Goal: Navigation & Orientation: Find specific page/section

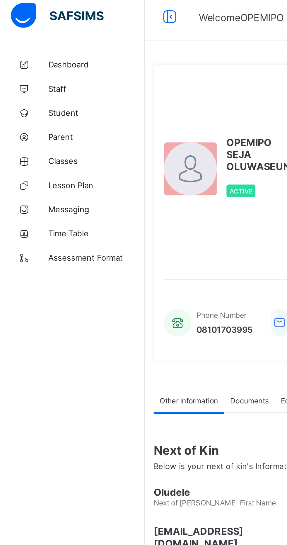
click at [37, 79] on link "Classes" at bounding box center [35, 82] width 70 height 12
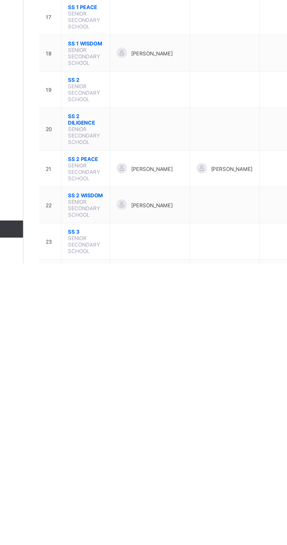
scroll to position [217, 0]
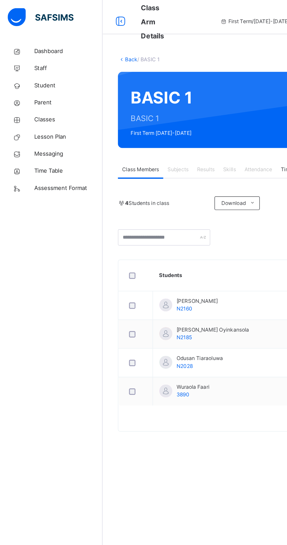
click at [90, 40] on link "Back" at bounding box center [90, 40] width 8 height 4
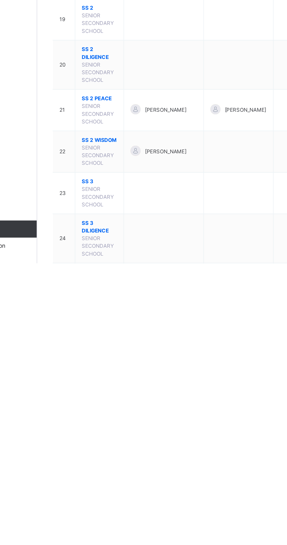
scroll to position [285, 0]
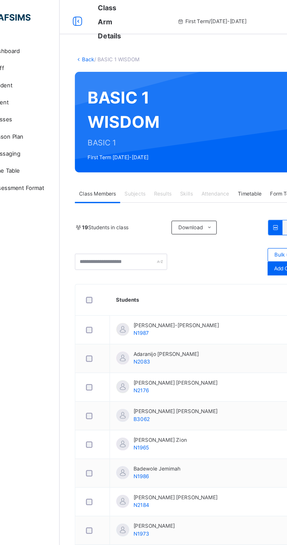
click at [90, 40] on link "Back" at bounding box center [90, 40] width 8 height 4
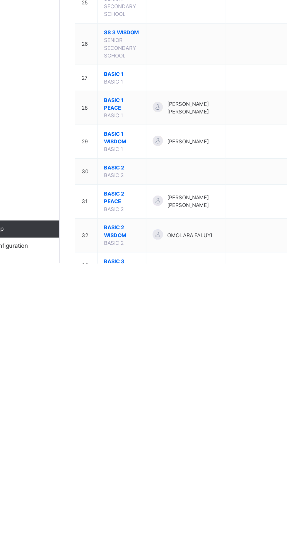
scroll to position [531, 0]
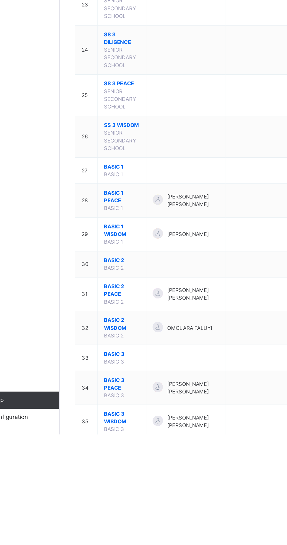
click at [115, 441] on span "BASIC 2 PEACE" at bounding box center [113, 446] width 24 height 11
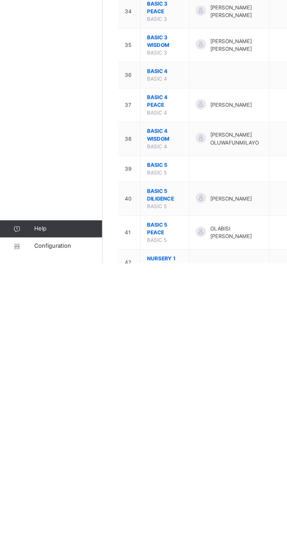
scroll to position [716, 0]
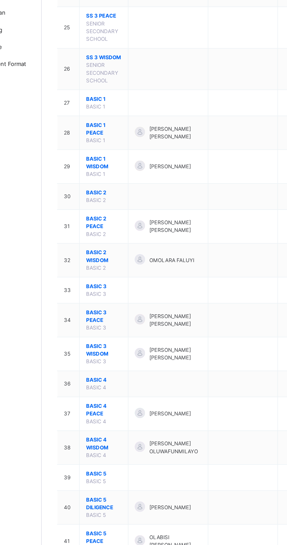
click at [119, 471] on span "BASIC 5 PEACE" at bounding box center [113, 476] width 24 height 11
